Goal: Task Accomplishment & Management: Use online tool/utility

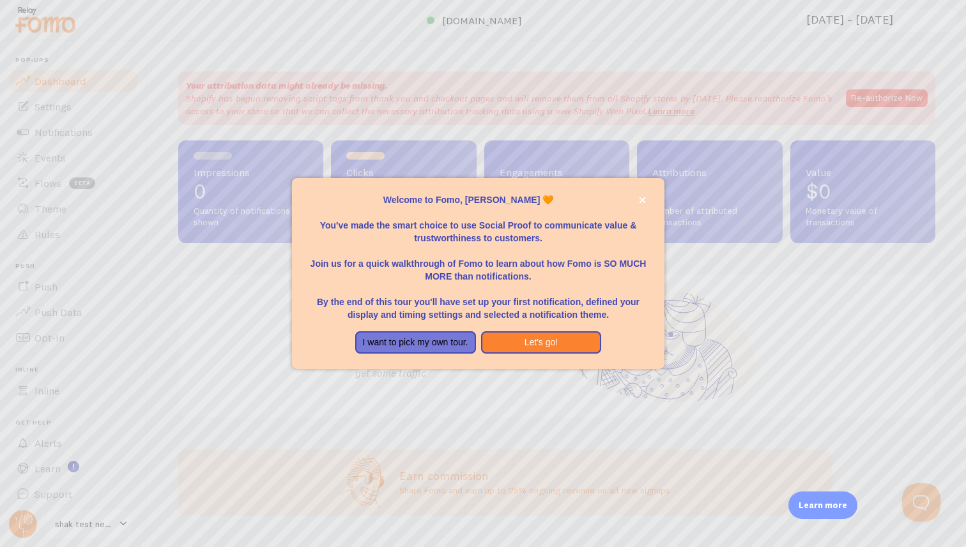
drag, startPoint x: 387, startPoint y: 220, endPoint x: 552, endPoint y: 238, distance: 165.8
click at [552, 238] on p "You've made the smart choice to use Social Proof to communicate value & trustwo…" at bounding box center [478, 225] width 342 height 38
click at [646, 201] on button "close," at bounding box center [642, 200] width 13 height 13
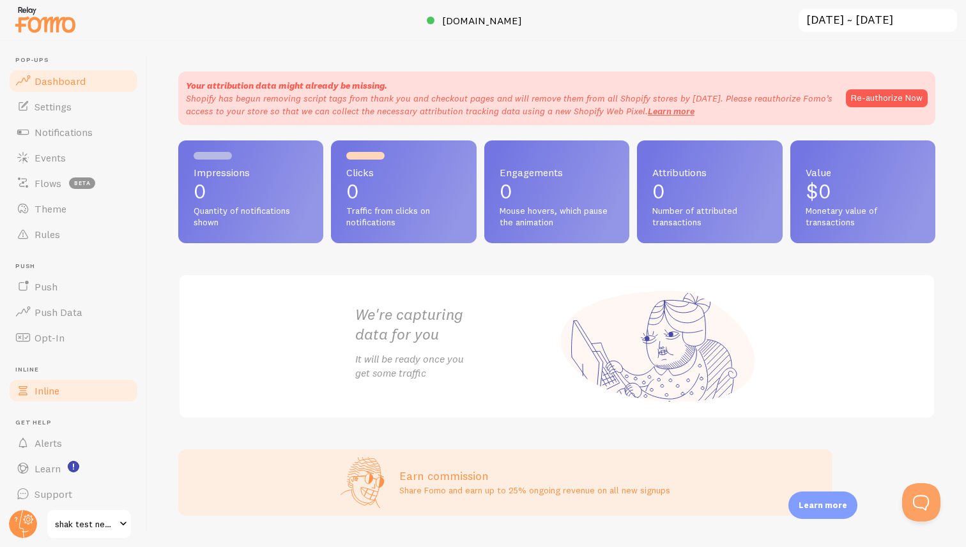
scroll to position [6, 0]
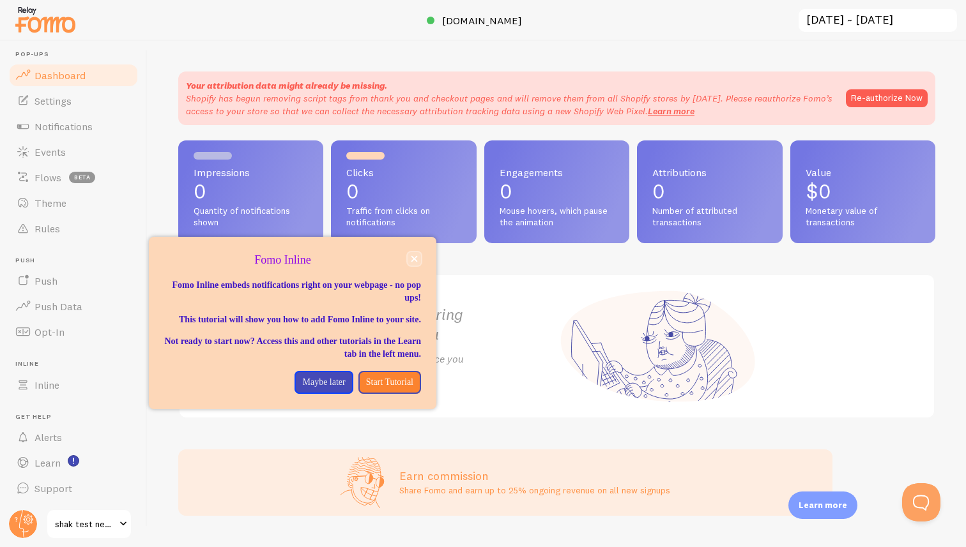
click at [415, 259] on icon "close," at bounding box center [414, 259] width 6 height 6
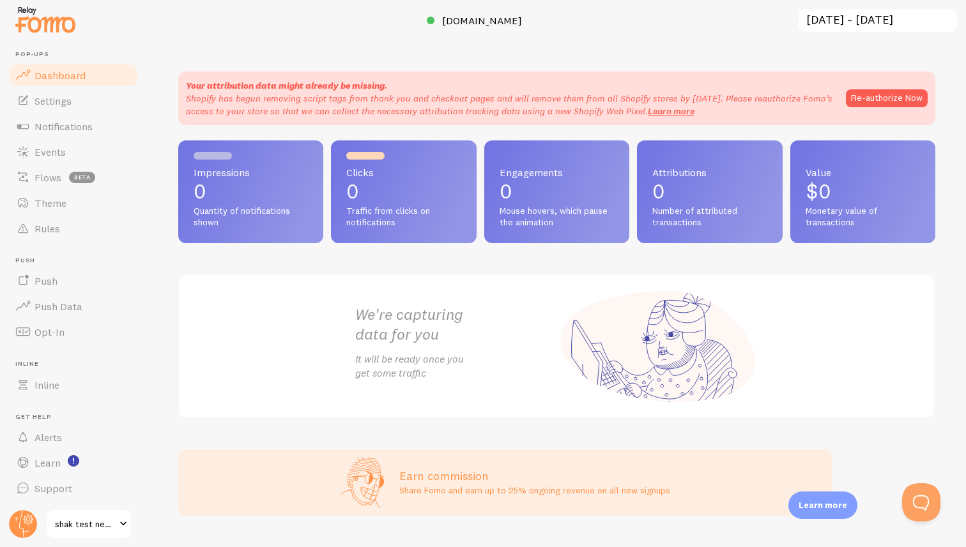
click at [90, 525] on span "shak test new checkout" at bounding box center [85, 524] width 61 height 15
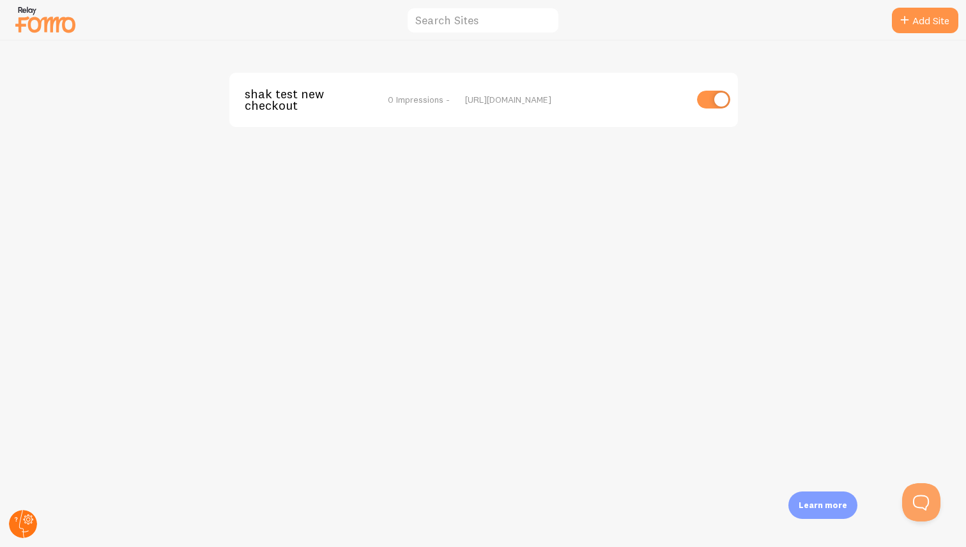
click at [24, 524] on circle at bounding box center [23, 524] width 28 height 28
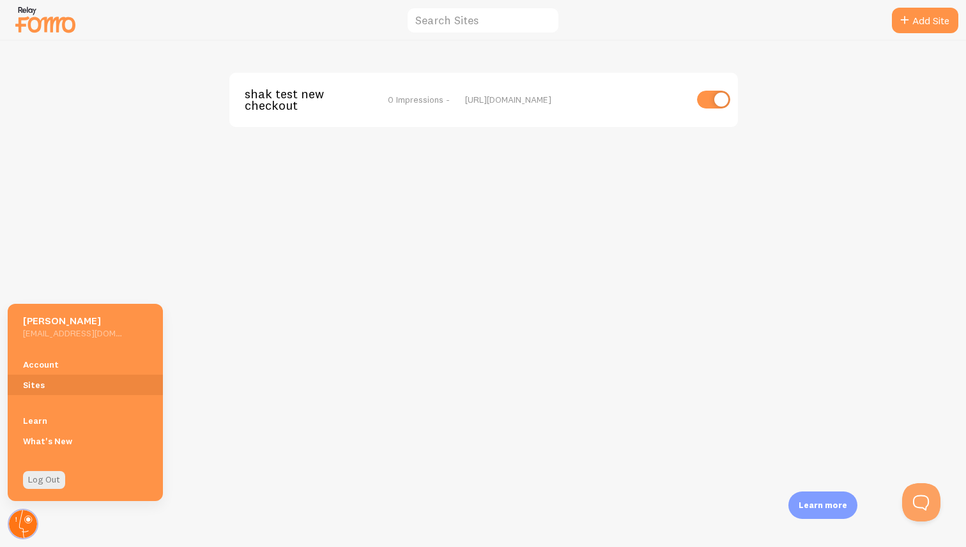
click at [24, 524] on circle at bounding box center [23, 524] width 28 height 28
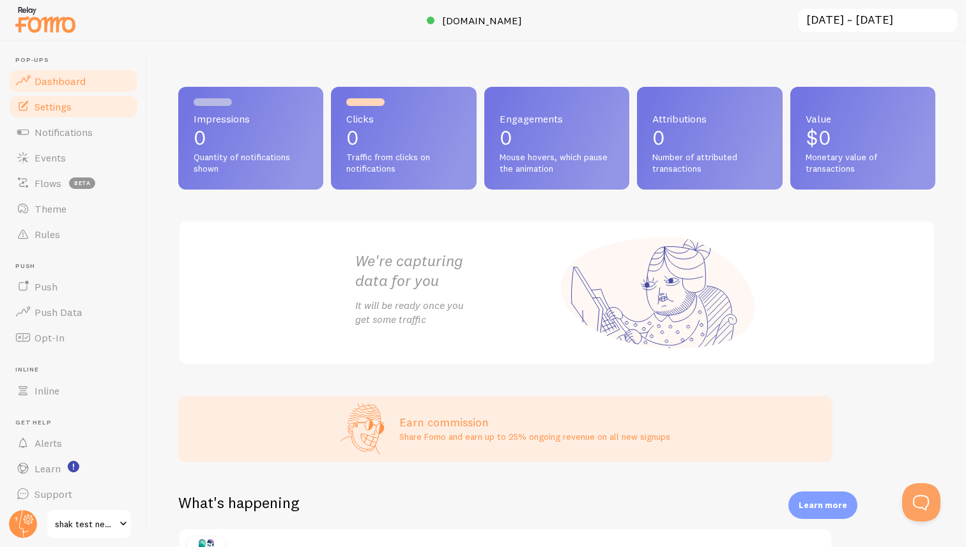
click at [91, 113] on link "Settings" at bounding box center [74, 107] width 132 height 26
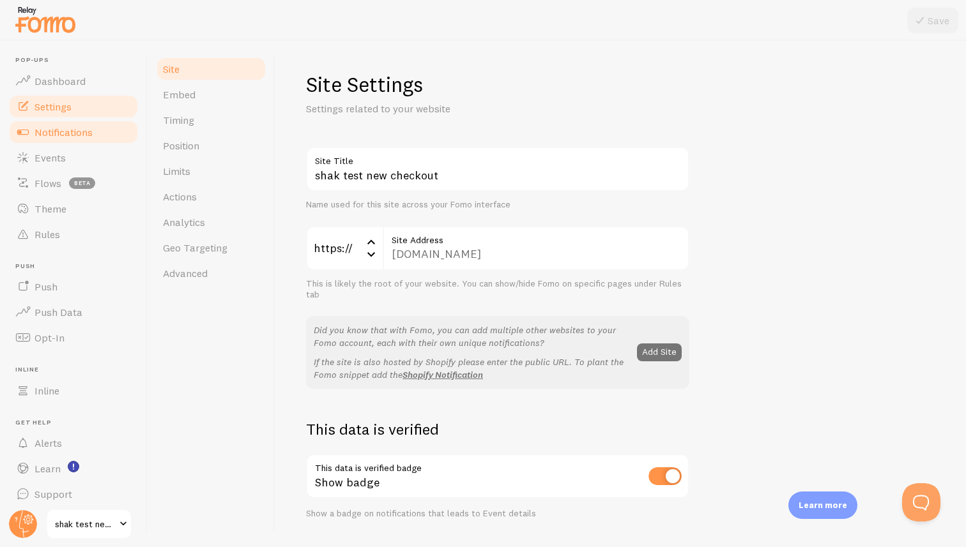
click at [88, 126] on span "Notifications" at bounding box center [63, 132] width 58 height 13
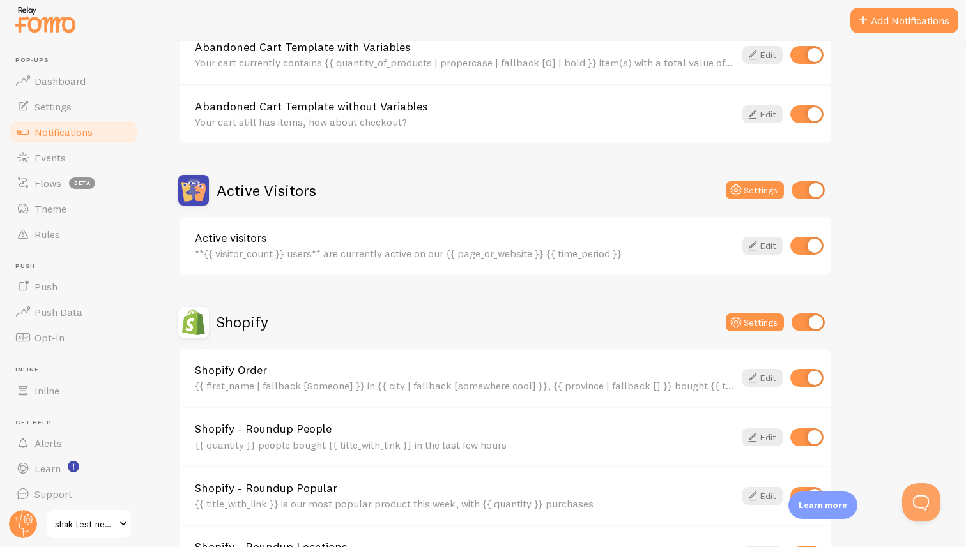
scroll to position [194, 0]
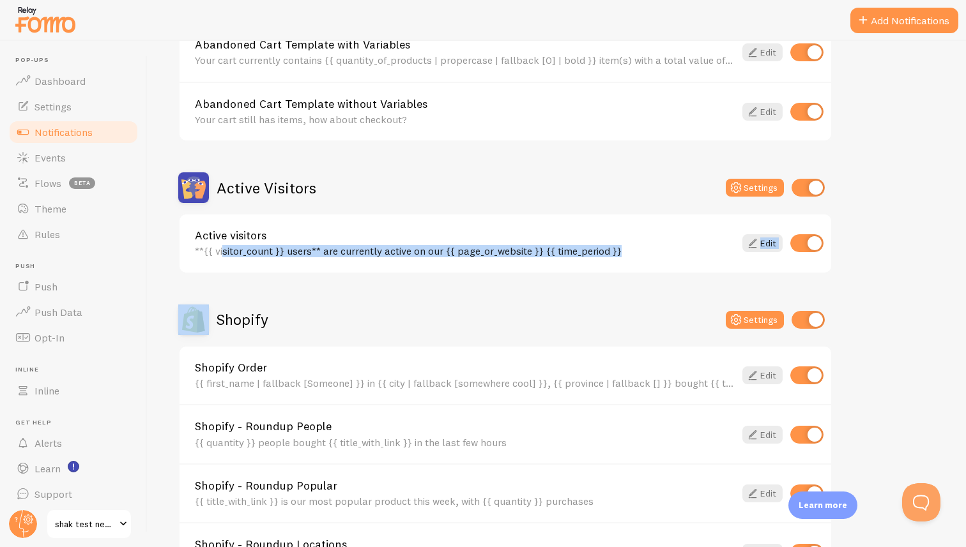
drag, startPoint x: 192, startPoint y: 250, endPoint x: 390, endPoint y: 288, distance: 202.2
click at [390, 288] on div "Abandoned Cart Settings Abandoned Cart Template with Variables Your cart curren…" at bounding box center [505, 377] width 654 height 793
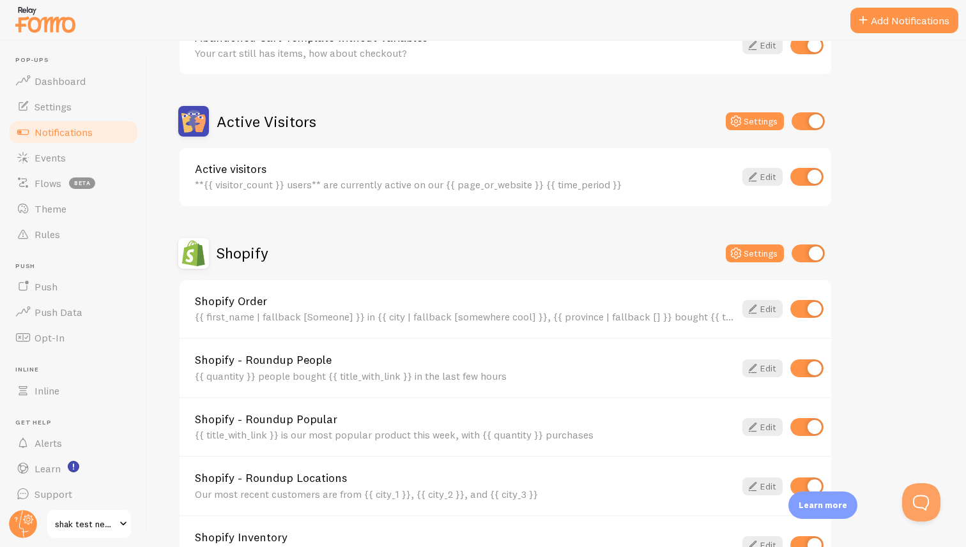
scroll to position [266, 0]
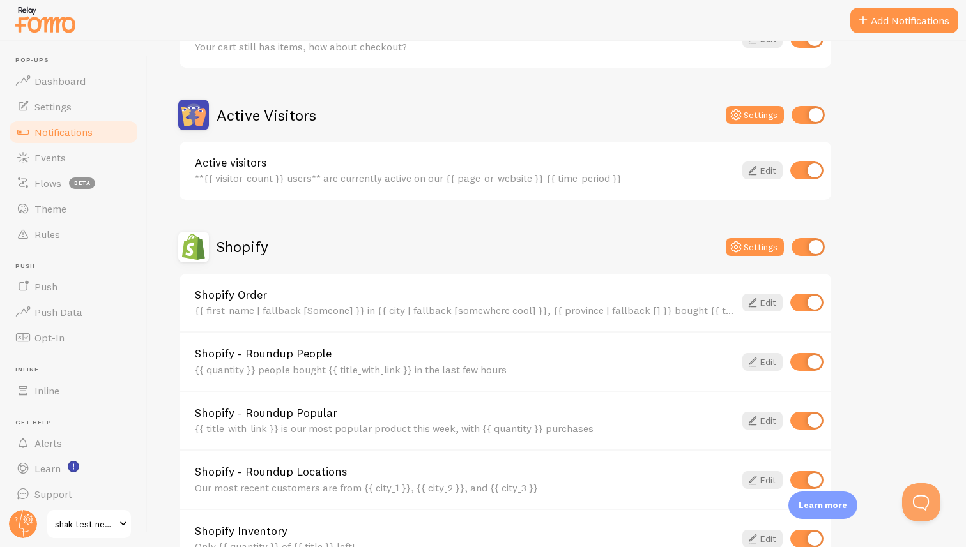
drag, startPoint x: 192, startPoint y: 309, endPoint x: 365, endPoint y: 240, distance: 186.7
click at [365, 240] on div "Shopify Settings Shopify Order {{ first_name | fallback [Someone] }} in {{ city…" at bounding box center [505, 401] width 654 height 338
click at [365, 240] on div "Shopify Settings" at bounding box center [505, 247] width 654 height 31
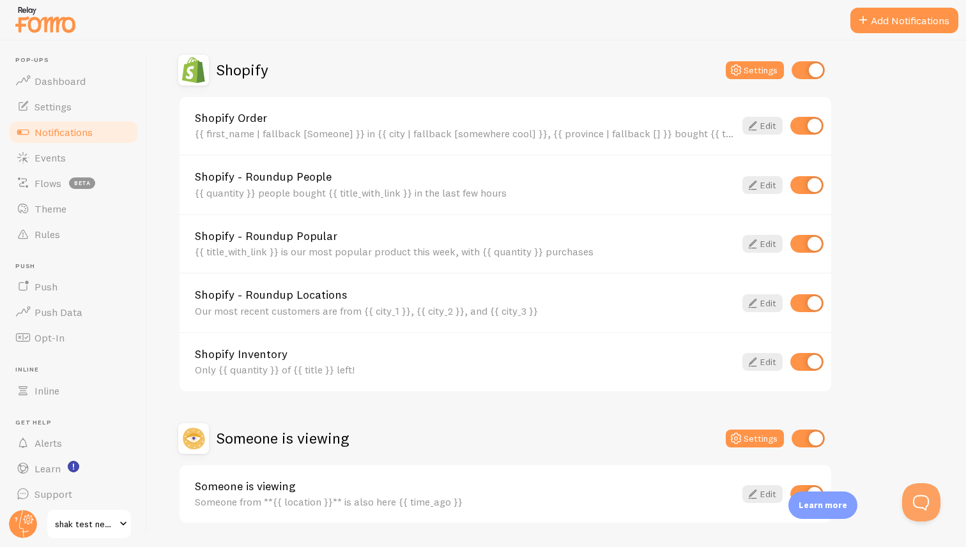
scroll to position [482, 0]
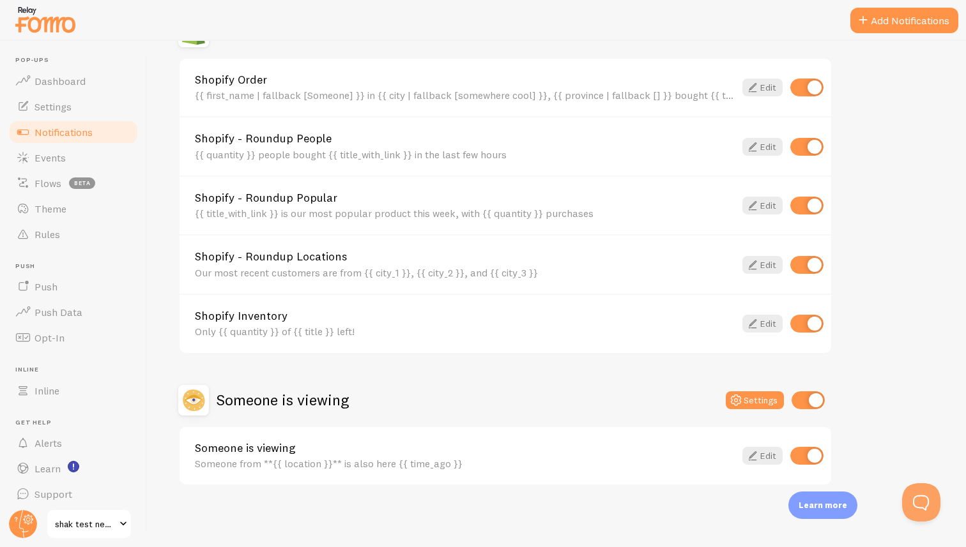
click at [275, 466] on div "Someone from **{{ location }}** is also here {{ time_ago }}" at bounding box center [465, 463] width 540 height 11
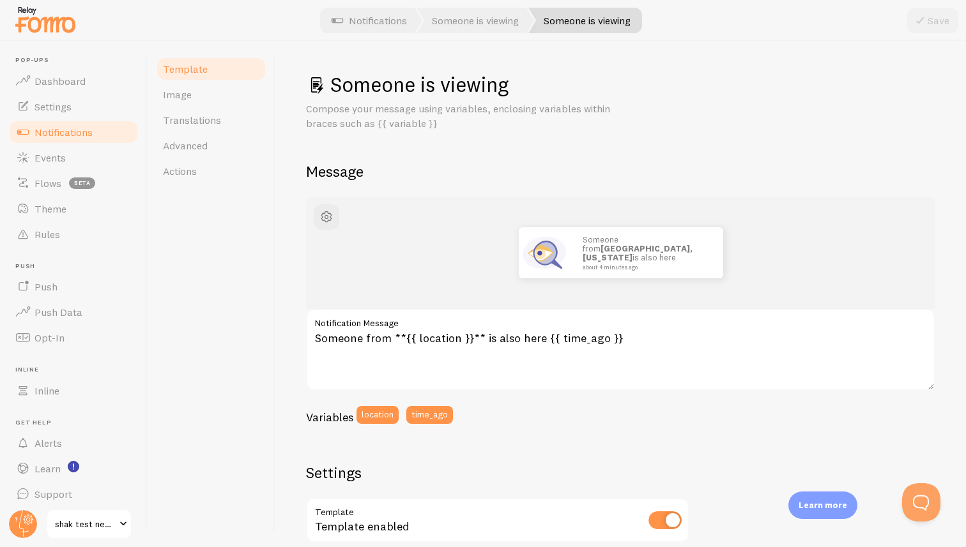
scroll to position [10, 0]
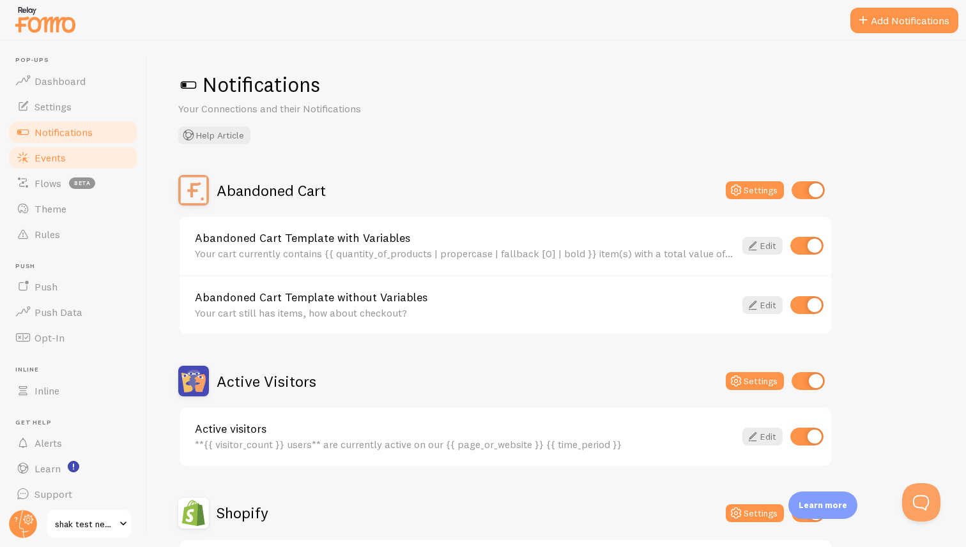
click at [98, 164] on link "Events" at bounding box center [74, 158] width 132 height 26
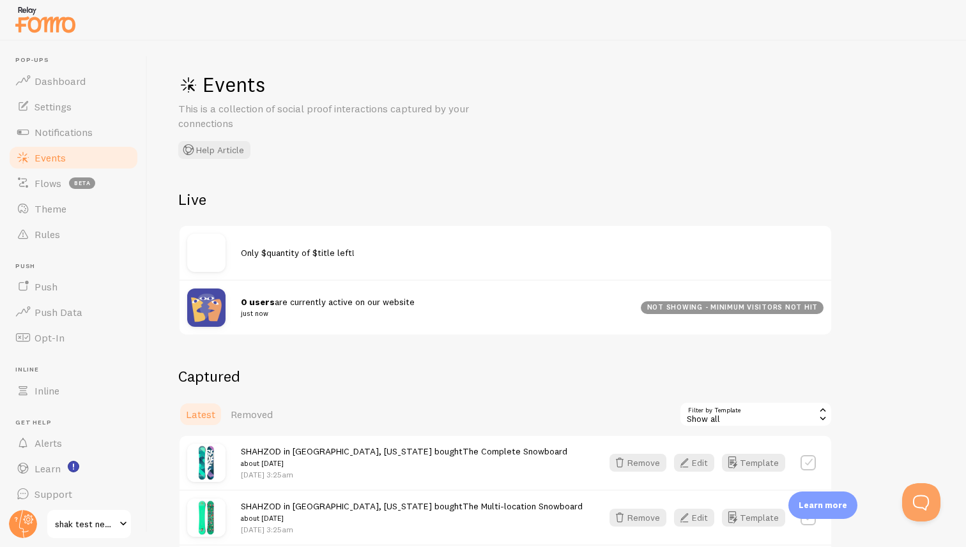
drag, startPoint x: 241, startPoint y: 252, endPoint x: 413, endPoint y: 305, distance: 180.0
click at [413, 305] on div "Only $quantity of $title left! 0 users are currently active on our website just…" at bounding box center [505, 280] width 654 height 111
click at [390, 365] on div "Events This is a collection of social proof interactions captured by your conne…" at bounding box center [557, 294] width 818 height 507
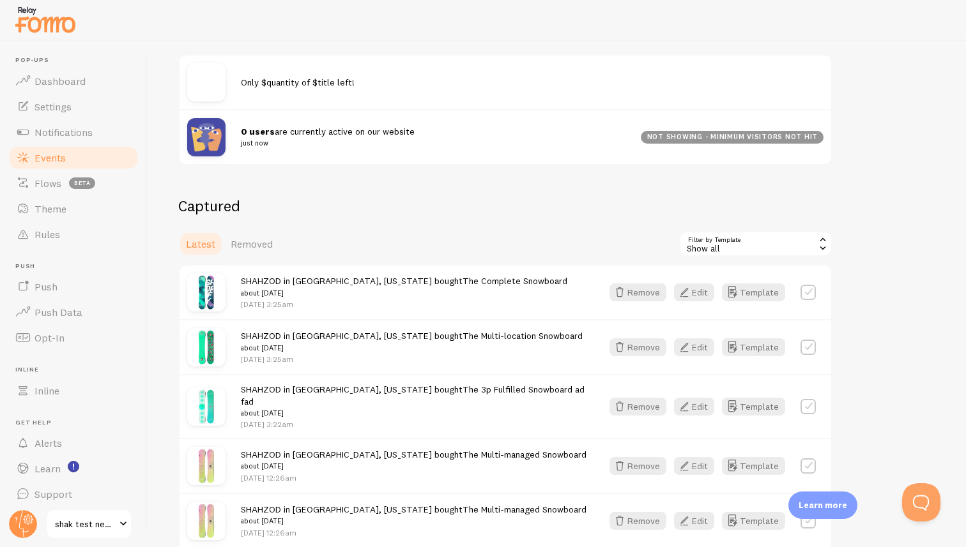
scroll to position [206, 0]
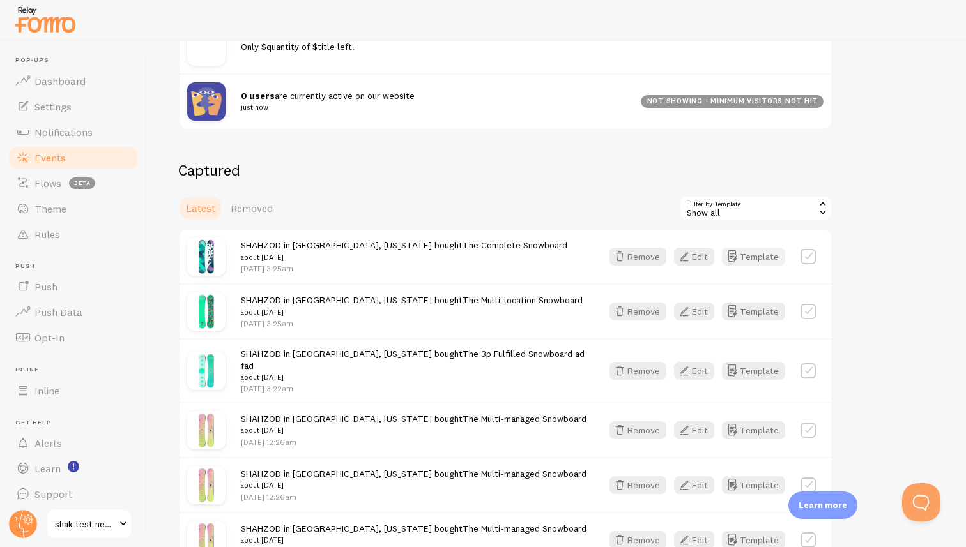
click at [745, 259] on button "Template" at bounding box center [753, 257] width 63 height 18
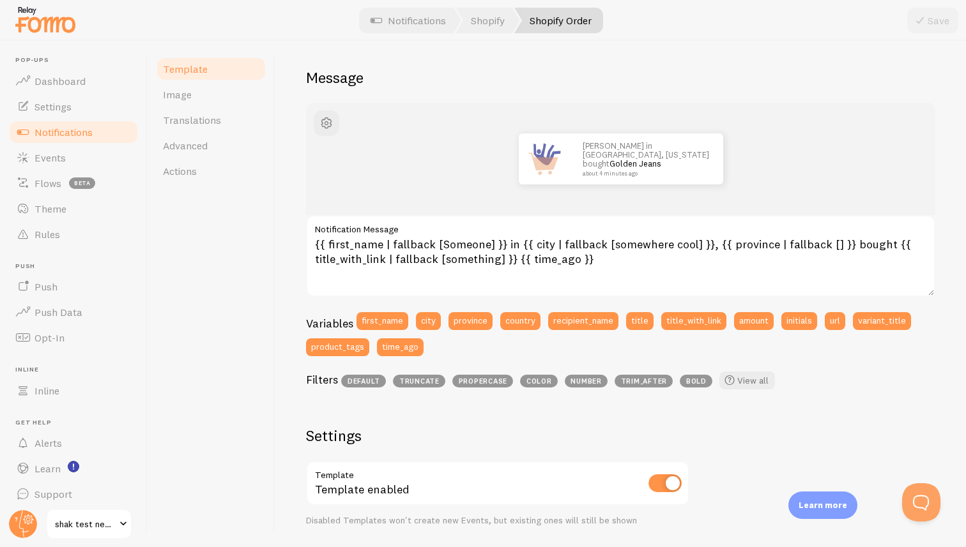
scroll to position [103, 0]
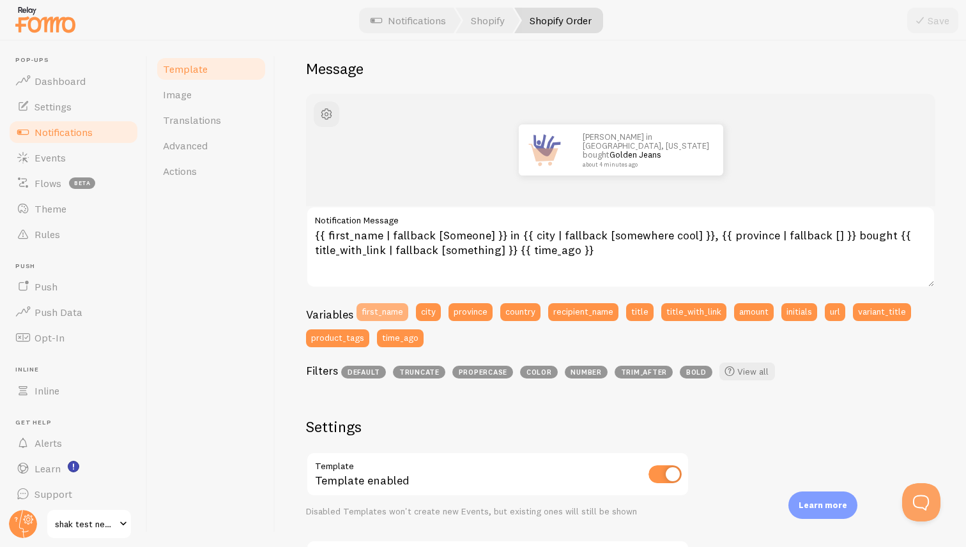
click at [395, 317] on button "first_name" at bounding box center [382, 312] width 52 height 18
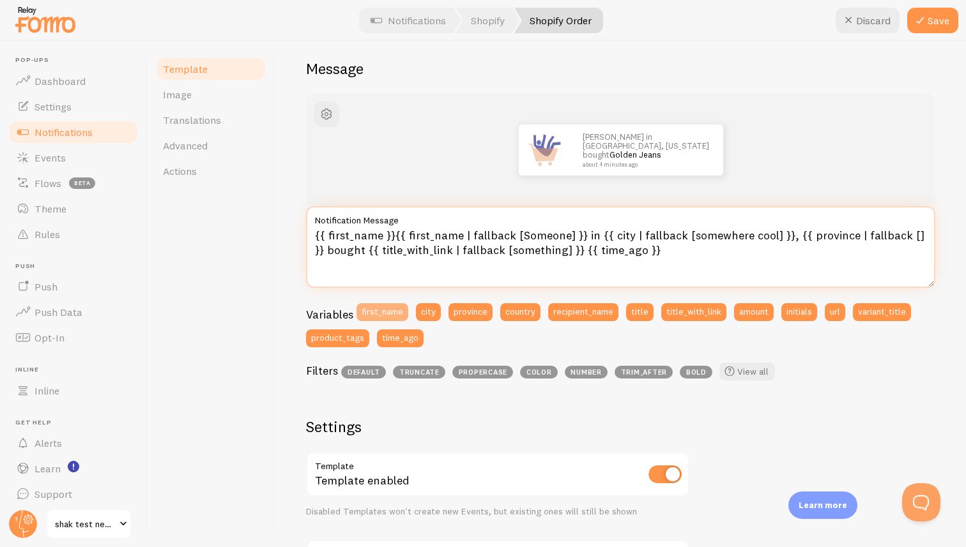
type textarea "{{ first_name }}{{ first_name }}{{ first_name | fallback [Someone] }} in {{ cit…"
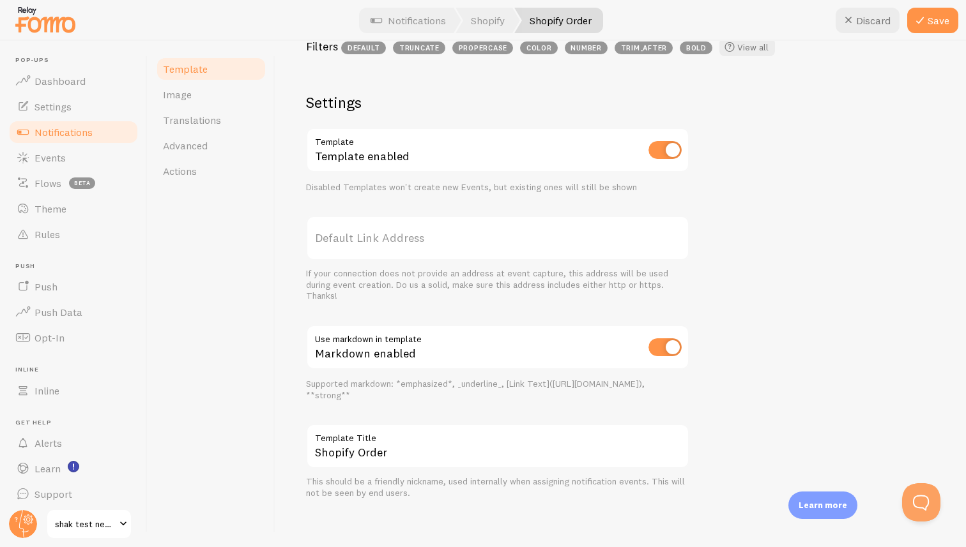
scroll to position [432, 0]
